Goal: Transaction & Acquisition: Purchase product/service

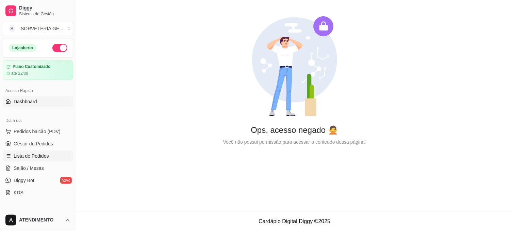
click at [38, 157] on span "Lista de Pedidos" at bounding box center [31, 156] width 35 height 7
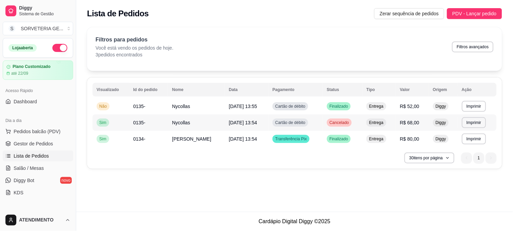
click at [400, 118] on td "R$ 68,00" at bounding box center [412, 123] width 33 height 16
click at [236, 101] on td "[DATE] 13:55" at bounding box center [247, 106] width 44 height 16
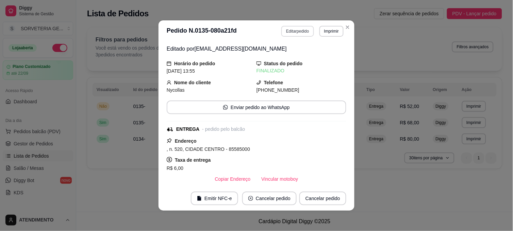
click at [291, 34] on button "Editar pedido" at bounding box center [297, 31] width 32 height 11
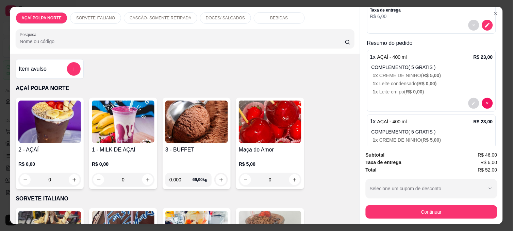
scroll to position [151, 0]
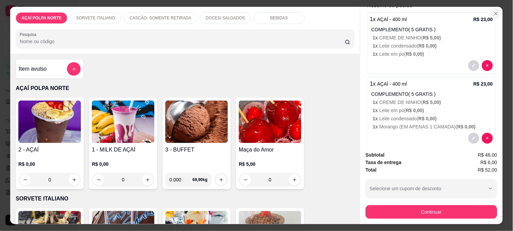
click at [493, 13] on icon "Close" at bounding box center [495, 13] width 5 height 5
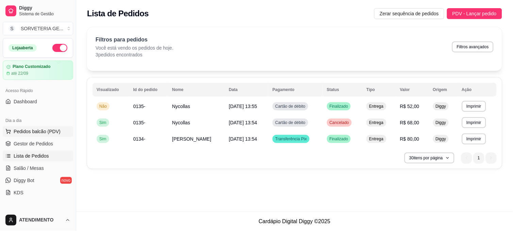
click at [36, 135] on button "Pedidos balcão (PDV)" at bounding box center [38, 131] width 70 height 11
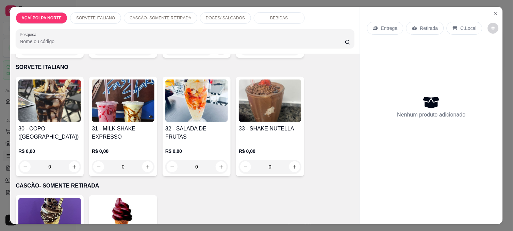
scroll to position [113, 0]
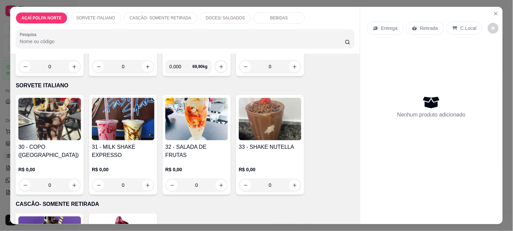
click at [262, 133] on img at bounding box center [270, 119] width 63 height 42
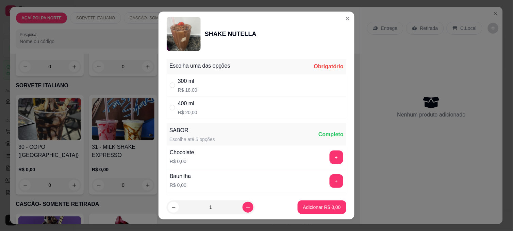
click at [199, 106] on div "400 ml R$ 20,00" at bounding box center [256, 108] width 179 height 22
radio input "true"
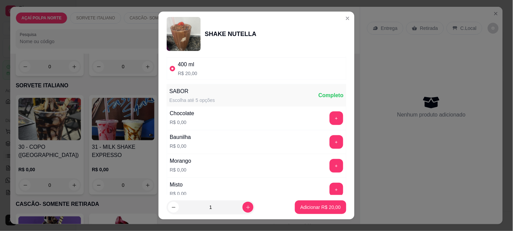
scroll to position [75, 0]
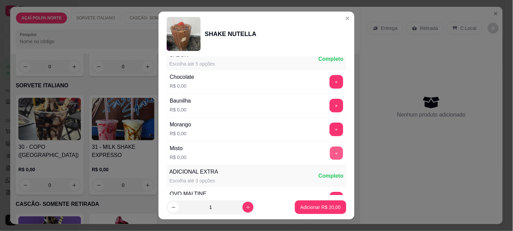
click at [330, 157] on button "+" at bounding box center [336, 153] width 13 height 13
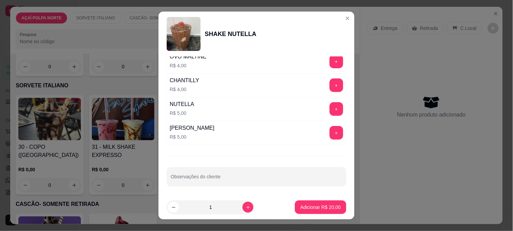
scroll to position [214, 0]
click at [195, 206] on div "1" at bounding box center [210, 208] width 85 height 14
click at [307, 201] on button "Adicionar R$ 20,00" at bounding box center [320, 208] width 51 height 14
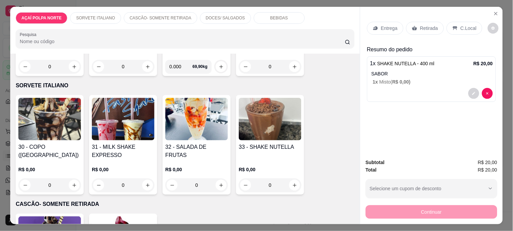
click at [435, 29] on div "Retirada" at bounding box center [425, 28] width 38 height 13
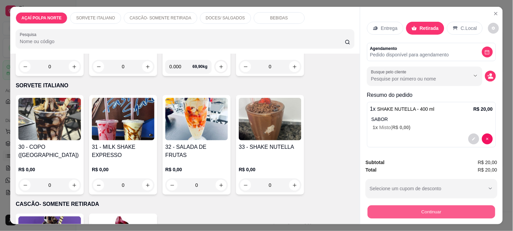
click at [434, 205] on button "Continuar" at bounding box center [430, 211] width 127 height 13
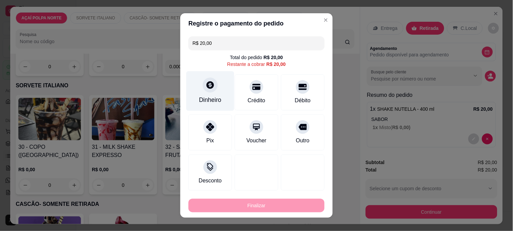
click at [211, 106] on div "Dinheiro" at bounding box center [210, 91] width 48 height 40
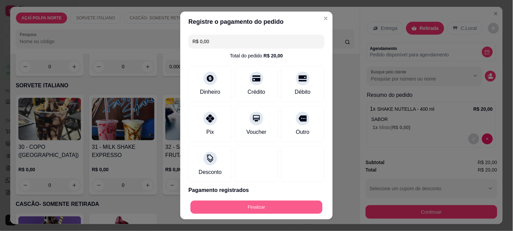
click at [274, 205] on button "Finalizar" at bounding box center [256, 207] width 132 height 13
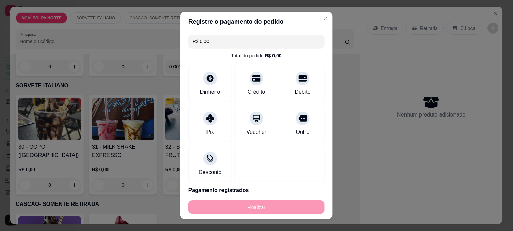
type input "-R$ 20,00"
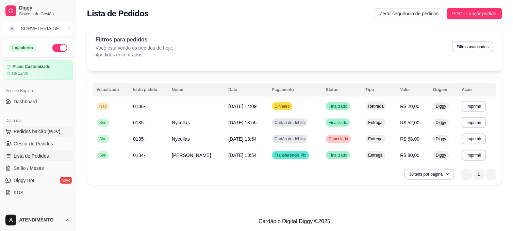
click at [35, 126] on button "Pedidos balcão (PDV)" at bounding box center [38, 131] width 70 height 11
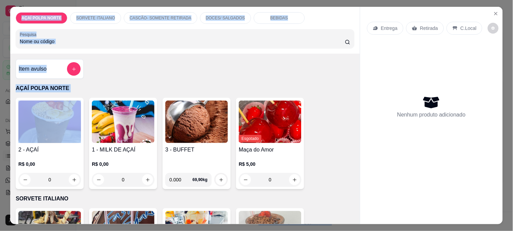
scroll to position [0, 1]
drag, startPoint x: 0, startPoint y: 119, endPoint x: 514, endPoint y: 51, distance: 518.3
click at [512, 51] on html "Diggy Sistema de Gestão S SORVETERIA GE ... Loja aberta Plano Customizado até 2…" at bounding box center [256, 115] width 513 height 231
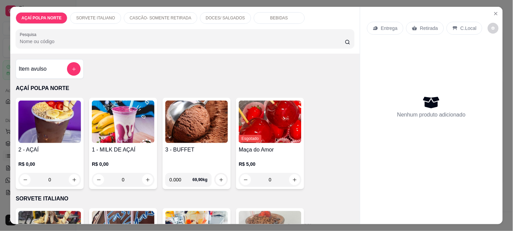
click at [390, 75] on div "Nenhum produto adicionado" at bounding box center [431, 106] width 129 height 133
click at [29, 128] on img at bounding box center [49, 122] width 63 height 42
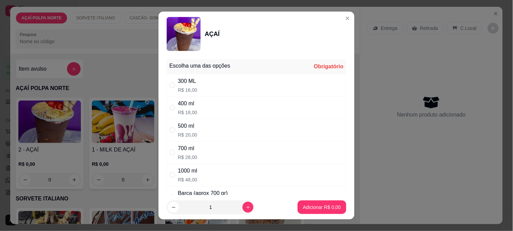
click at [196, 154] on div "700 ml R$ 28,00" at bounding box center [256, 152] width 179 height 22
radio input "true"
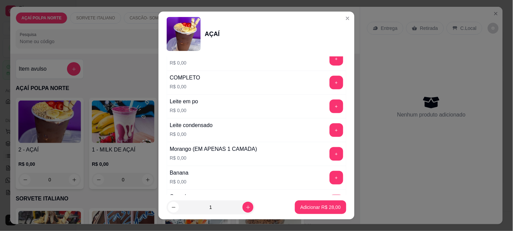
scroll to position [264, 0]
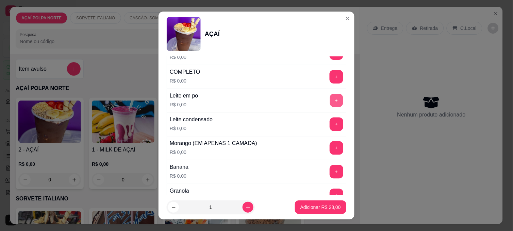
click at [330, 97] on button "+" at bounding box center [336, 100] width 13 height 13
click at [321, 116] on div "Leite condensado R$ 0,00 +" at bounding box center [256, 124] width 179 height 24
click at [329, 122] on button "+" at bounding box center [336, 125] width 14 height 14
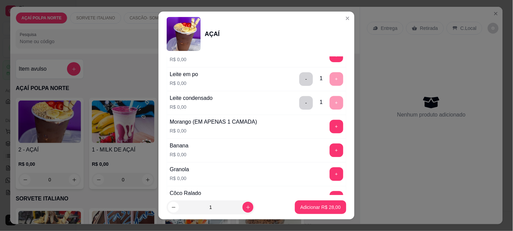
scroll to position [340, 0]
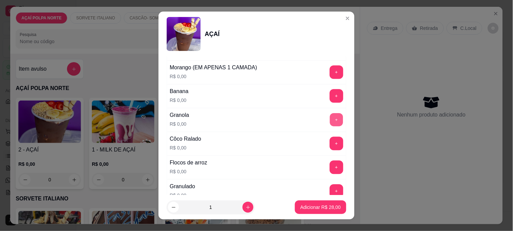
click at [330, 118] on button "+" at bounding box center [336, 120] width 13 height 13
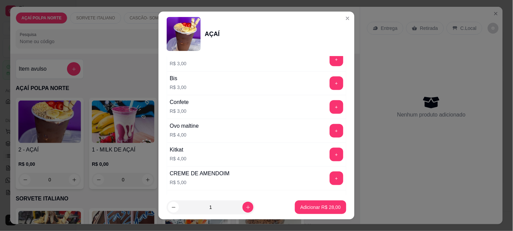
scroll to position [717, 0]
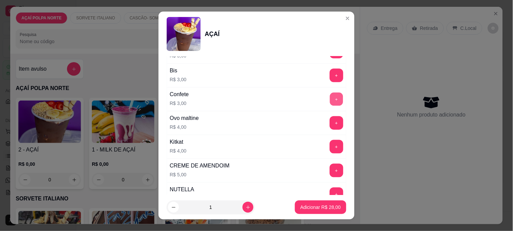
click at [330, 103] on button "+" at bounding box center [336, 99] width 13 height 13
click at [330, 207] on p "Adicionar R$ 31,00" at bounding box center [320, 207] width 40 height 7
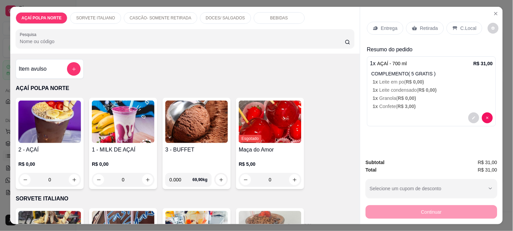
click at [420, 25] on p "Retirada" at bounding box center [429, 28] width 18 height 7
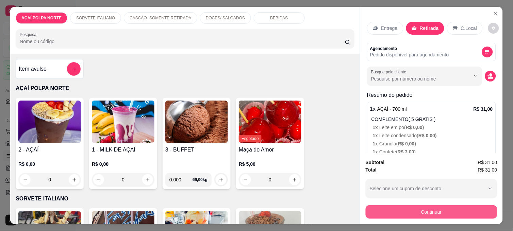
click at [433, 213] on button "Continuar" at bounding box center [431, 212] width 132 height 14
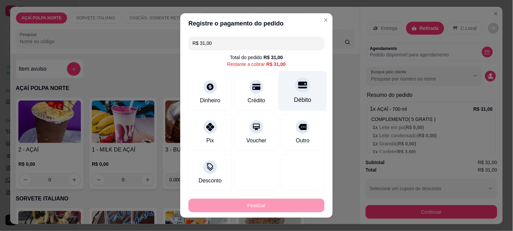
click at [288, 94] on div "Débito" at bounding box center [303, 91] width 48 height 40
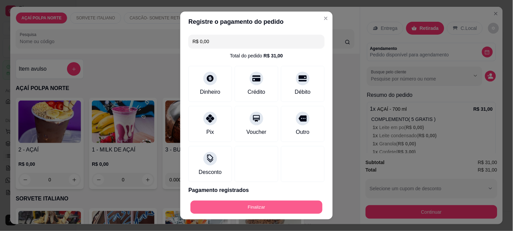
click at [269, 209] on button "Finalizar" at bounding box center [256, 207] width 132 height 13
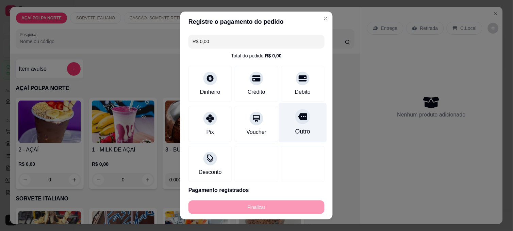
type input "-R$ 31,00"
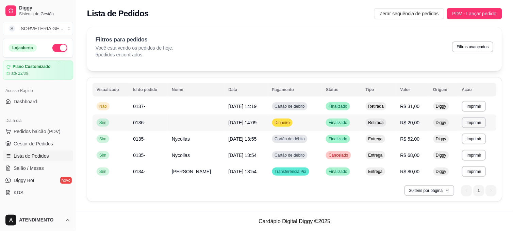
click at [371, 128] on td "Retirada" at bounding box center [378, 123] width 35 height 16
click at [384, 145] on td "Entrega" at bounding box center [378, 139] width 35 height 16
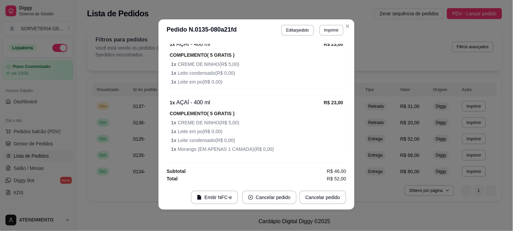
scroll to position [1, 0]
click at [325, 29] on button "Imprimir" at bounding box center [330, 29] width 23 height 11
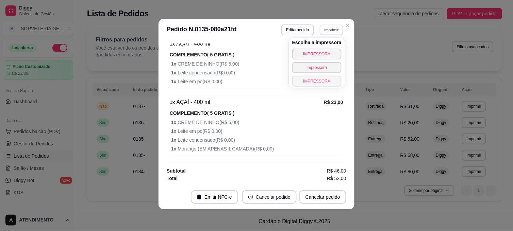
click at [324, 80] on button "IMPRESSORA" at bounding box center [316, 81] width 49 height 11
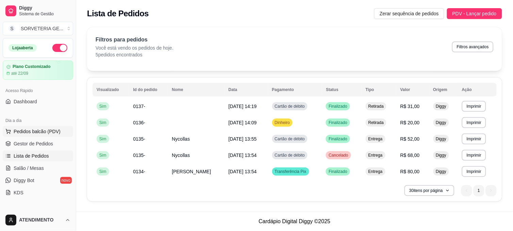
click at [39, 133] on span "Pedidos balcão (PDV)" at bounding box center [37, 131] width 47 height 7
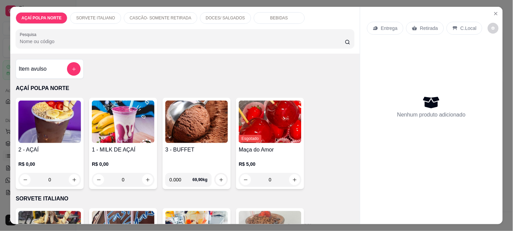
click at [192, 146] on h4 "3 - BUFFET" at bounding box center [196, 150] width 63 height 8
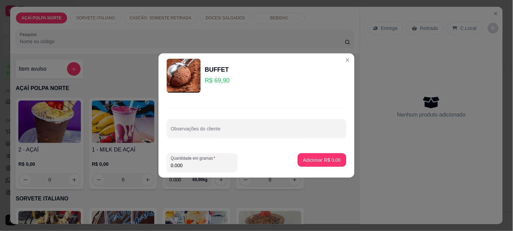
click at [195, 166] on input "0.000" at bounding box center [202, 165] width 63 height 7
type input "0.125"
click at [324, 158] on p "Adicionar R$ 8,74" at bounding box center [321, 160] width 37 height 6
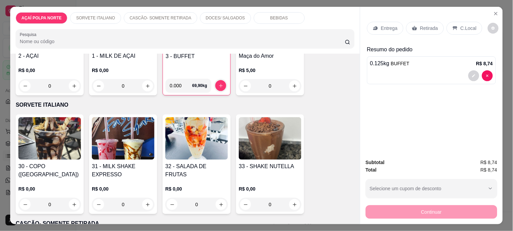
scroll to position [75, 0]
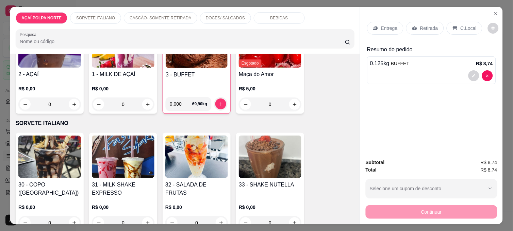
click at [72, 175] on img at bounding box center [49, 157] width 63 height 42
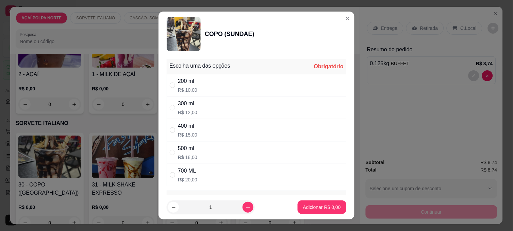
click at [244, 134] on div "400 ml R$ 15,00" at bounding box center [256, 130] width 179 height 22
radio input "true"
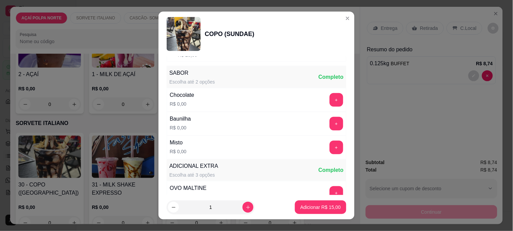
scroll to position [113, 0]
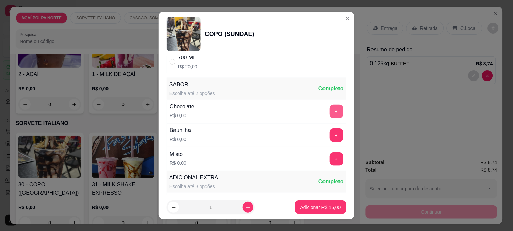
click at [329, 115] on button "+" at bounding box center [336, 112] width 14 height 14
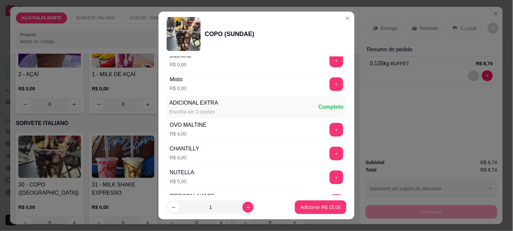
scroll to position [189, 0]
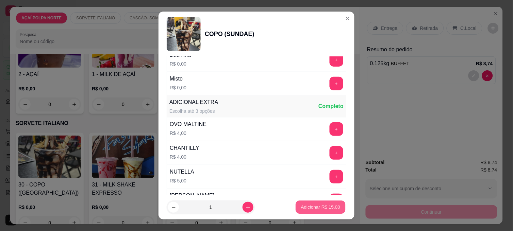
click at [312, 211] on button "Adicionar R$ 15,00" at bounding box center [320, 207] width 50 height 13
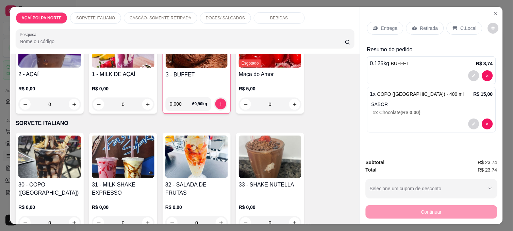
click at [62, 157] on img at bounding box center [49, 157] width 63 height 42
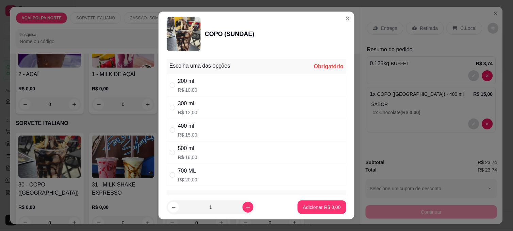
click at [178, 144] on div "500 ml" at bounding box center [187, 148] width 19 height 8
radio input "true"
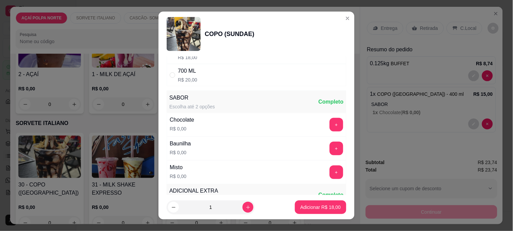
scroll to position [113, 0]
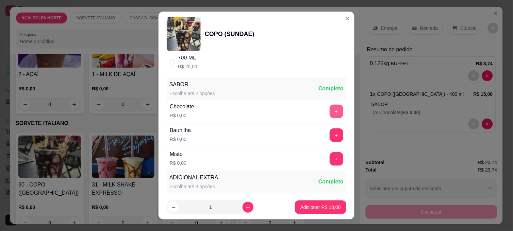
click at [329, 115] on button "+" at bounding box center [336, 112] width 14 height 14
click at [317, 210] on p "Adicionar R$ 18,00" at bounding box center [320, 207] width 40 height 7
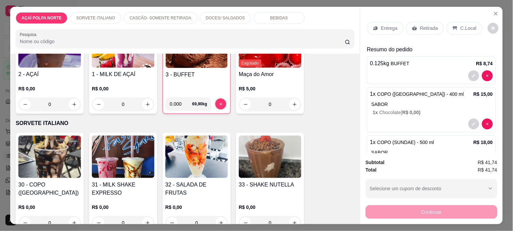
click at [202, 181] on h4 "32 - SALADA DE FRUTAS" at bounding box center [196, 189] width 63 height 16
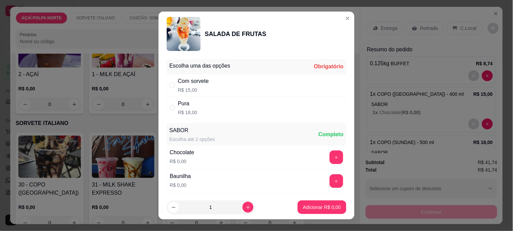
click at [201, 102] on div "Pura R$ 18,00" at bounding box center [256, 108] width 179 height 22
radio input "true"
click at [322, 206] on p "Adicionar R$ 18,00" at bounding box center [320, 207] width 39 height 6
type input "1"
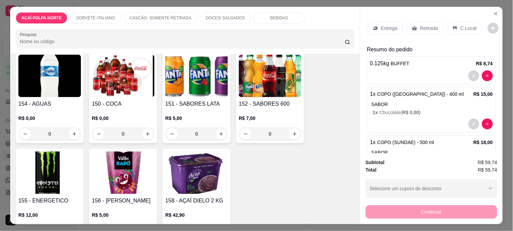
scroll to position [604, 0]
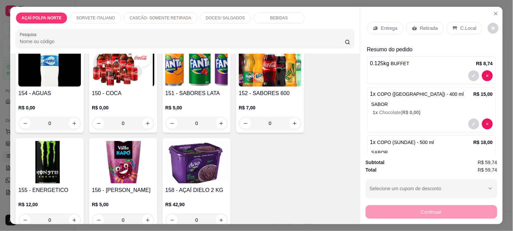
click at [58, 85] on div "154 - AGUAS R$ 0,00 0" at bounding box center [50, 86] width 68 height 91
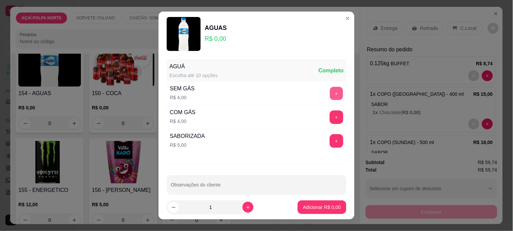
click at [330, 98] on button "+" at bounding box center [336, 93] width 13 height 13
click at [303, 208] on p "Adicionar R$ 4,00" at bounding box center [321, 207] width 37 height 6
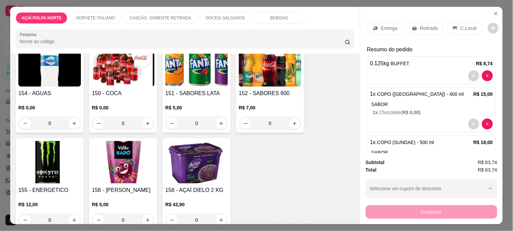
click at [462, 25] on p "C.Local" at bounding box center [468, 28] width 16 height 7
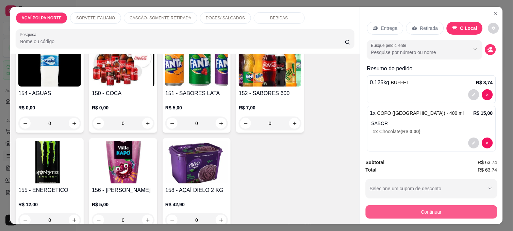
click at [416, 212] on button "Continuar" at bounding box center [431, 212] width 132 height 14
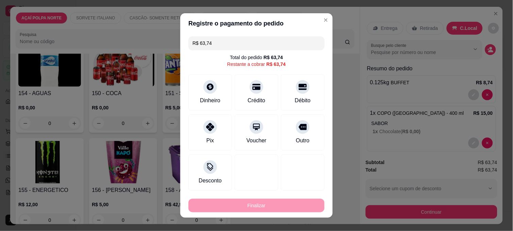
click at [288, 40] on input "R$ 63,74" at bounding box center [256, 43] width 128 height 14
click at [190, 87] on div "Dinheiro" at bounding box center [210, 91] width 48 height 40
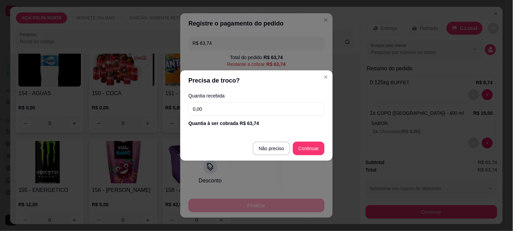
click at [237, 111] on input "0,00" at bounding box center [256, 109] width 136 height 14
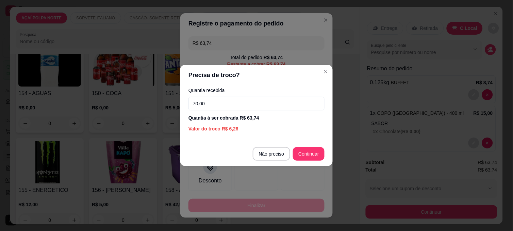
type input "70,00"
type input "R$ 0,00"
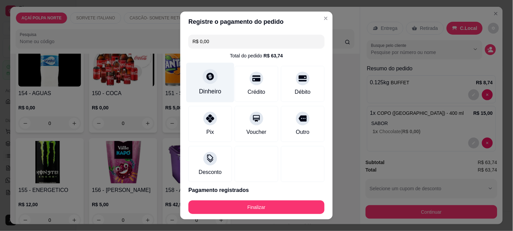
click at [196, 76] on div "Dinheiro" at bounding box center [210, 83] width 48 height 40
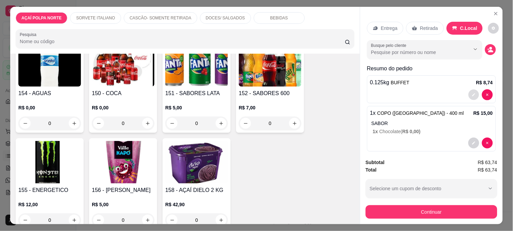
click at [468, 91] on button "decrease-product-quantity" at bounding box center [473, 95] width 11 height 11
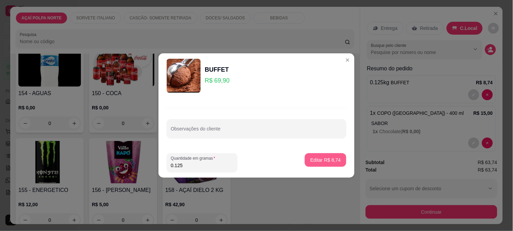
click at [314, 156] on button "Editar R$ 8,74" at bounding box center [325, 160] width 41 height 14
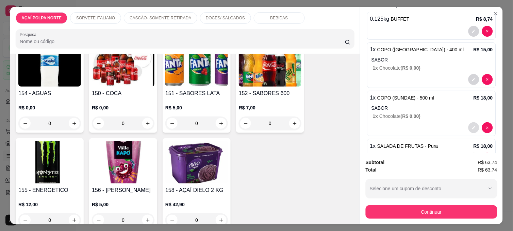
scroll to position [75, 0]
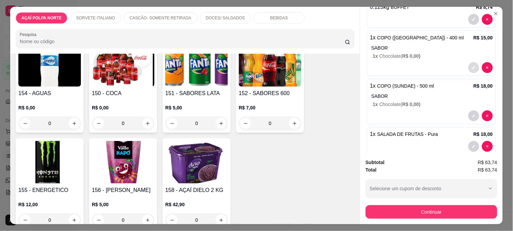
click at [471, 66] on icon "decrease-product-quantity" at bounding box center [473, 68] width 4 height 4
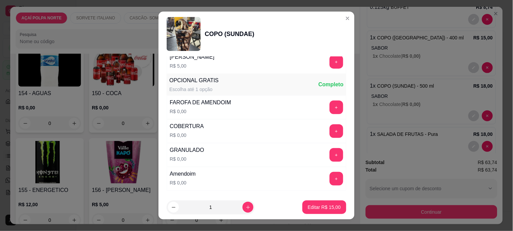
scroll to position [340, 0]
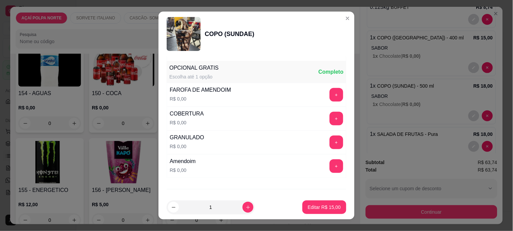
click at [339, 12] on header "COPO (SUNDAE)" at bounding box center [256, 34] width 196 height 45
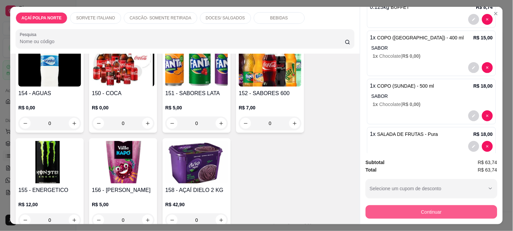
click at [423, 209] on button "Continuar" at bounding box center [431, 212] width 132 height 14
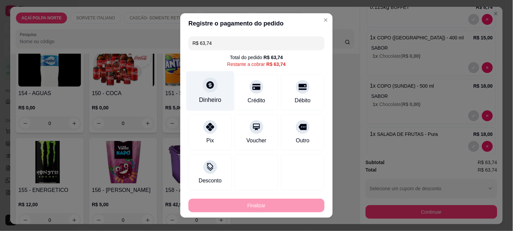
click at [213, 81] on div "Dinheiro" at bounding box center [210, 91] width 48 height 40
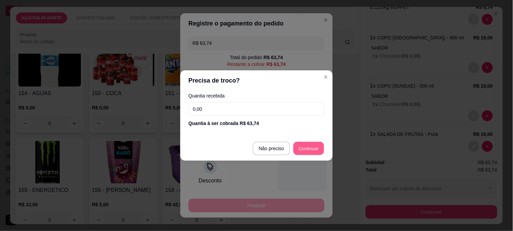
type input "R$ 0,00"
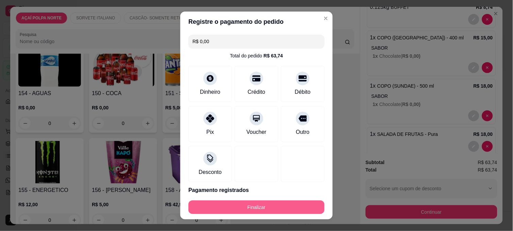
click at [296, 209] on button "Finalizar" at bounding box center [256, 208] width 136 height 14
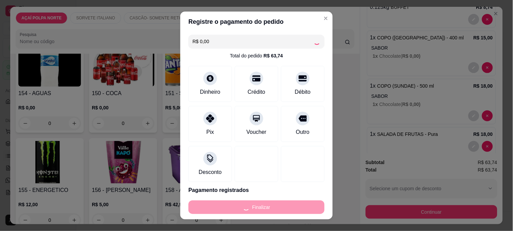
type input "0"
type input "-R$ 63,74"
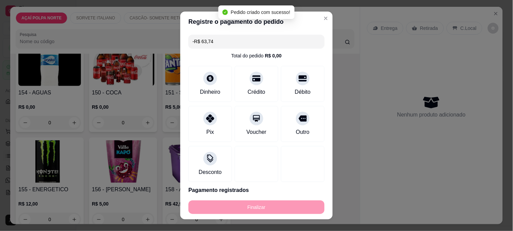
scroll to position [0, 0]
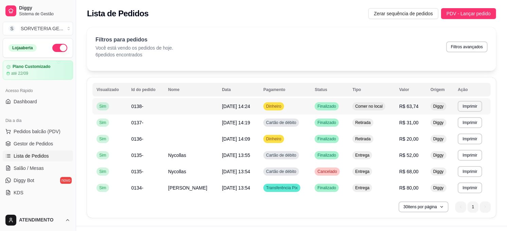
click at [410, 101] on td "R$ 63,74" at bounding box center [410, 106] width 31 height 16
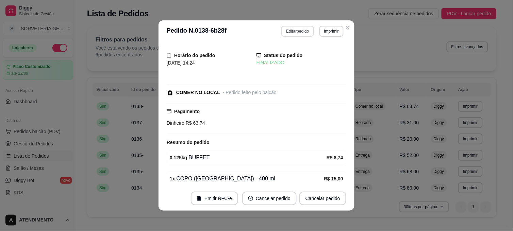
click at [297, 35] on button "Editar pedido" at bounding box center [297, 31] width 32 height 11
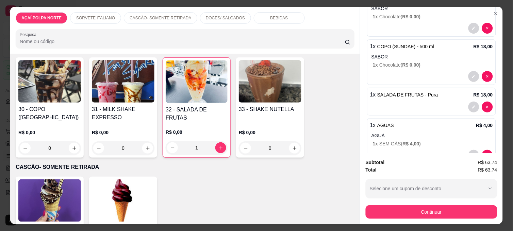
scroll to position [98, 0]
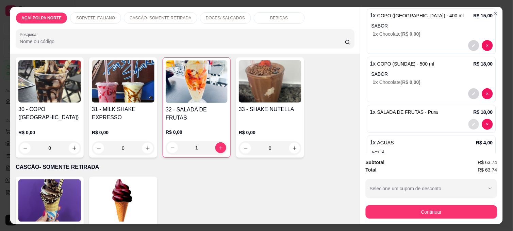
click at [468, 119] on button "decrease-product-quantity" at bounding box center [473, 124] width 11 height 11
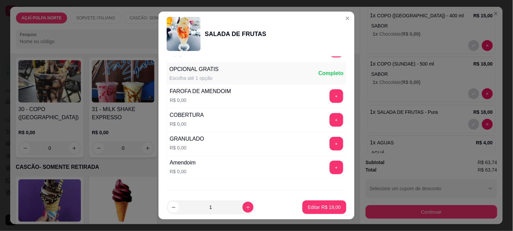
scroll to position [302, 0]
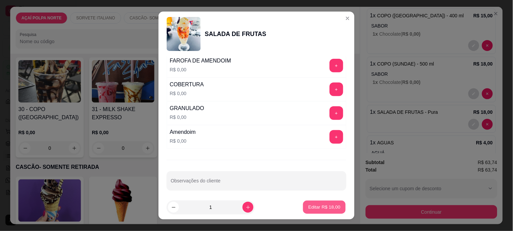
click at [316, 204] on p "Editar R$ 18,00" at bounding box center [324, 207] width 32 height 6
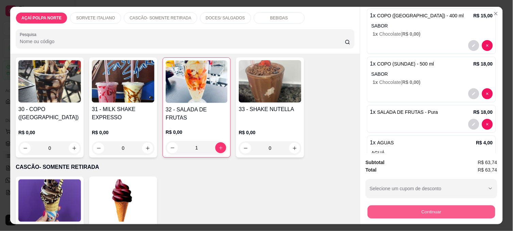
click at [384, 209] on button "Continuar" at bounding box center [430, 211] width 127 height 13
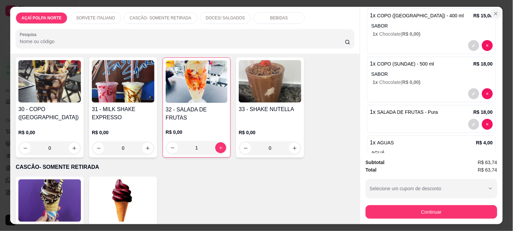
click at [492, 14] on button "Close" at bounding box center [495, 13] width 11 height 11
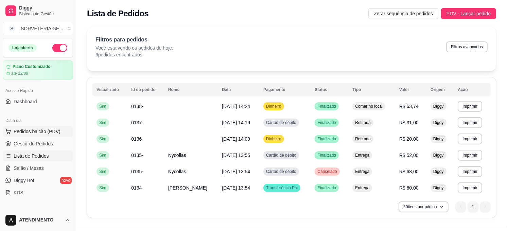
click at [52, 130] on span "Pedidos balcão (PDV)" at bounding box center [37, 131] width 47 height 7
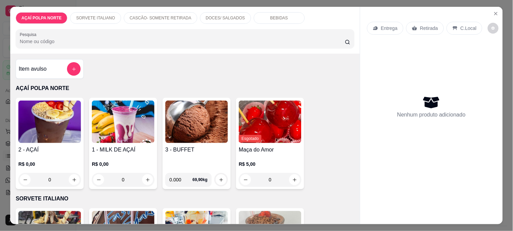
click at [52, 132] on img at bounding box center [49, 122] width 63 height 42
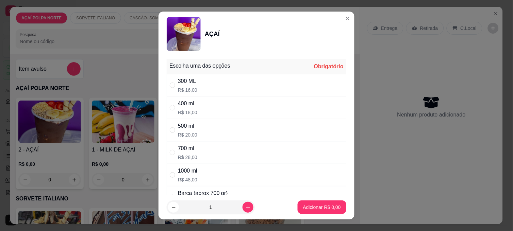
click at [193, 153] on div "700 ml R$ 28,00" at bounding box center [187, 152] width 19 height 16
radio input "true"
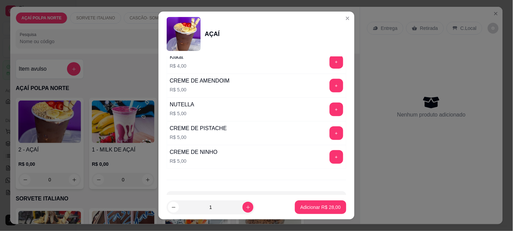
scroll to position [830, 0]
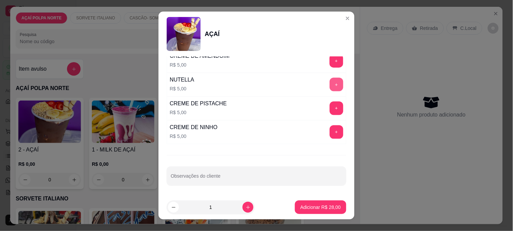
click at [329, 83] on button "+" at bounding box center [336, 85] width 14 height 14
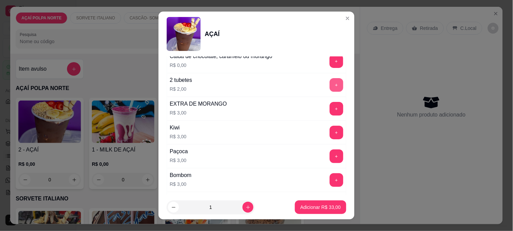
scroll to position [527, 0]
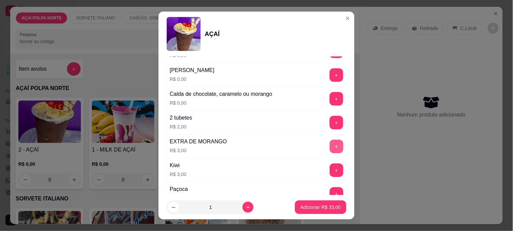
click at [329, 147] on button "+" at bounding box center [336, 147] width 14 height 14
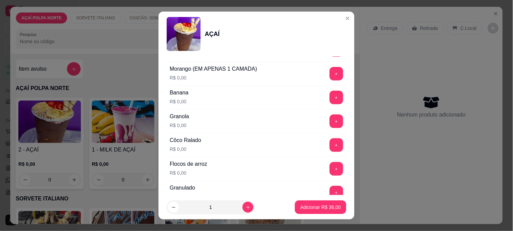
scroll to position [301, 0]
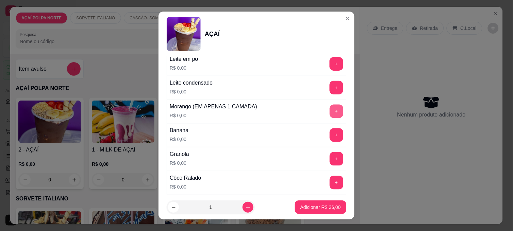
click at [329, 112] on button "+" at bounding box center [336, 112] width 14 height 14
click at [318, 210] on p "Adicionar R$ 36,00" at bounding box center [320, 207] width 39 height 6
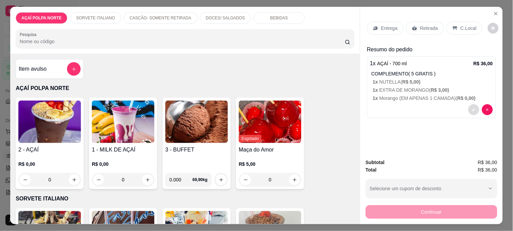
click at [471, 109] on icon "decrease-product-quantity" at bounding box center [473, 110] width 4 height 4
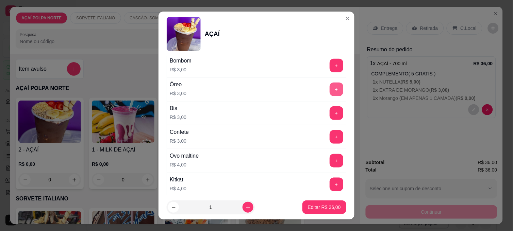
scroll to position [717, 0]
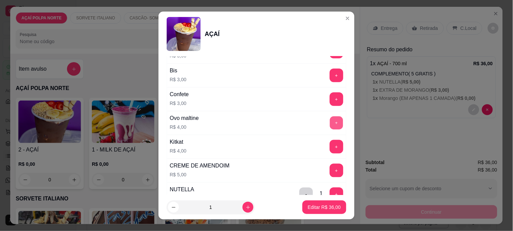
click at [330, 126] on button "+" at bounding box center [336, 123] width 13 height 13
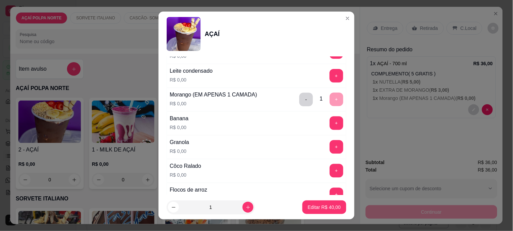
scroll to position [264, 0]
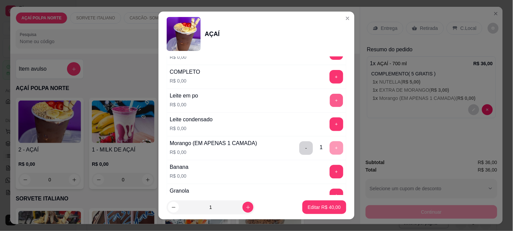
click at [330, 103] on button "+" at bounding box center [336, 100] width 13 height 13
click at [329, 128] on button "+" at bounding box center [336, 125] width 14 height 14
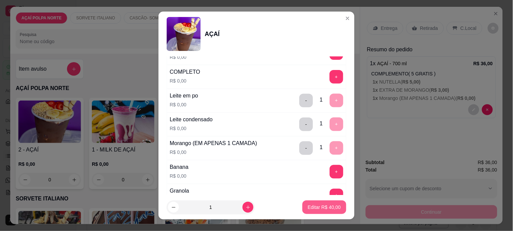
click at [317, 209] on p "Editar R$ 40,00" at bounding box center [324, 207] width 33 height 7
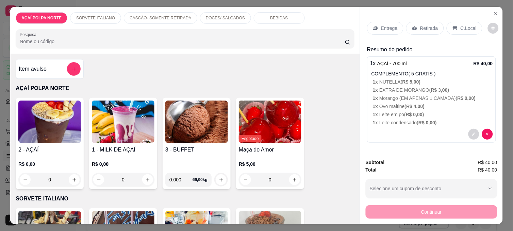
click at [383, 27] on p "Entrega" at bounding box center [389, 28] width 17 height 7
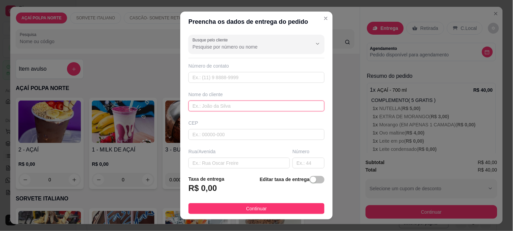
click at [237, 108] on input "text" at bounding box center [256, 106] width 136 height 11
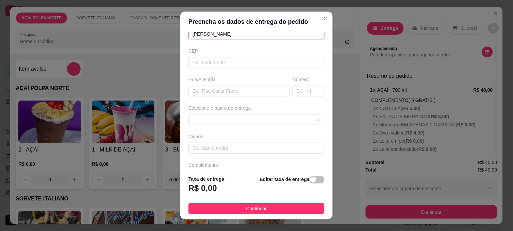
scroll to position [91, 0]
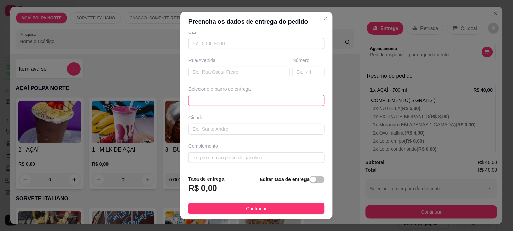
click at [237, 98] on span at bounding box center [256, 101] width 128 height 10
type input "[PERSON_NAME]"
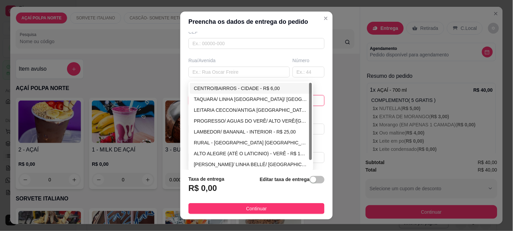
click at [232, 89] on div "CENTRO/BAIRROS - CIDADE - R$ 6,00" at bounding box center [251, 88] width 114 height 7
type input "CIDADE"
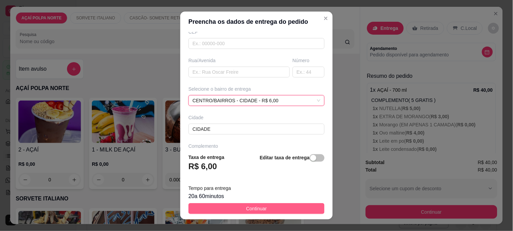
click at [265, 210] on button "Continuar" at bounding box center [256, 208] width 136 height 11
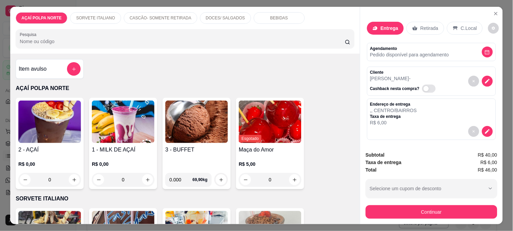
click at [400, 204] on div "Continuar" at bounding box center [431, 211] width 132 height 15
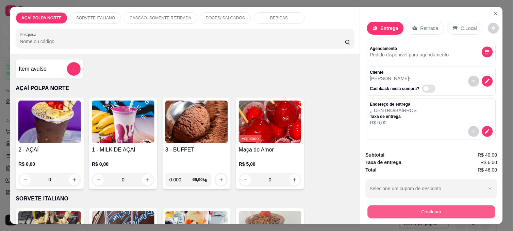
click at [402, 205] on button "Continuar" at bounding box center [430, 211] width 127 height 13
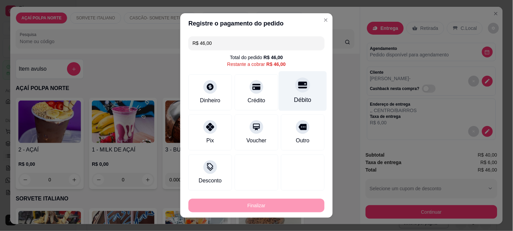
click at [296, 106] on div "Débito" at bounding box center [303, 91] width 48 height 40
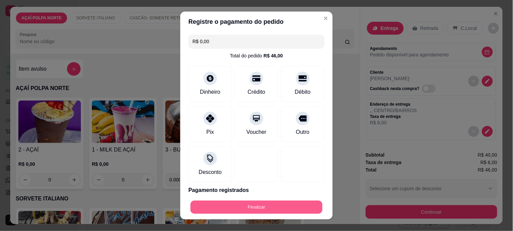
click at [294, 207] on button "Finalizar" at bounding box center [256, 207] width 132 height 13
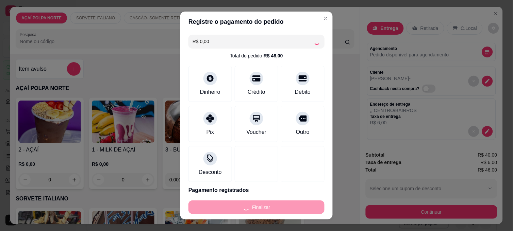
type input "-R$ 46,00"
